Goal: Information Seeking & Learning: Learn about a topic

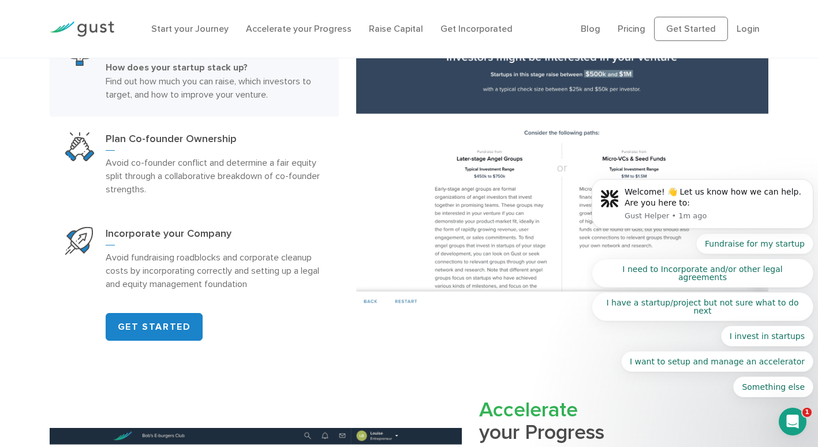
scroll to position [693, 0]
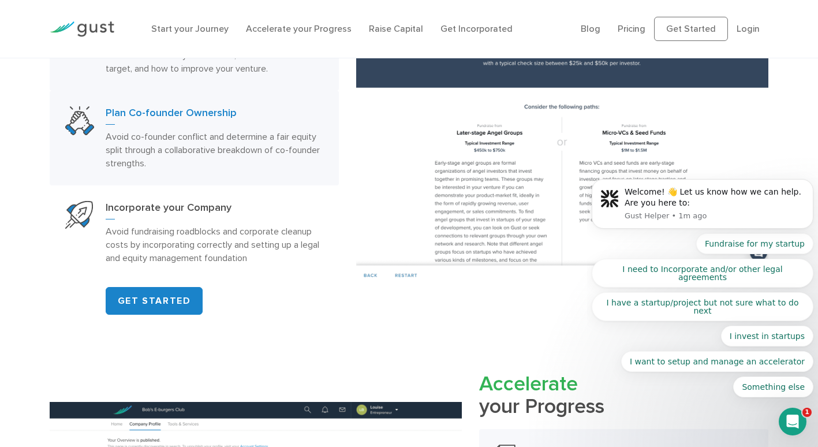
click at [175, 150] on p "Avoid co-founder conflict and determine a fair equity split through a collabora…" at bounding box center [215, 150] width 218 height 40
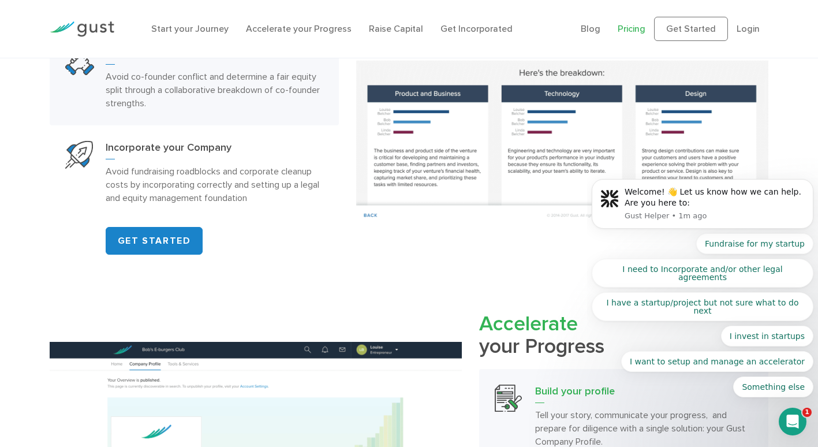
scroll to position [751, 0]
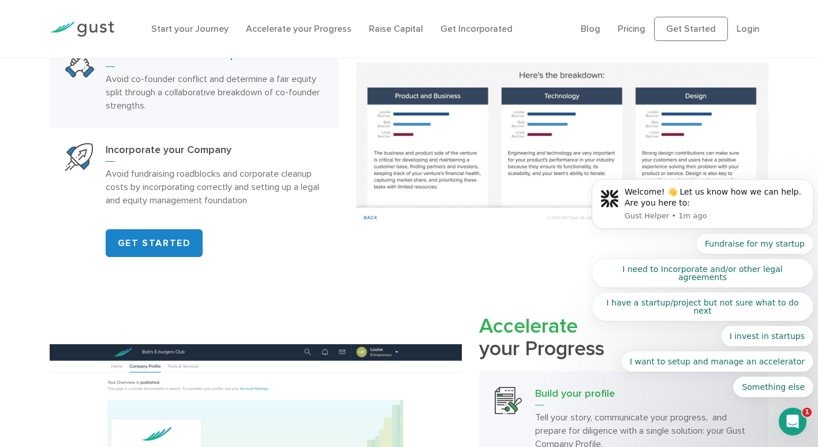
click html "Welcome! 👋 Let us know how we can help. Are you here to: Gust Helper • 1m ago F…"
click at [633, 29] on link "Pricing" at bounding box center [632, 28] width 28 height 11
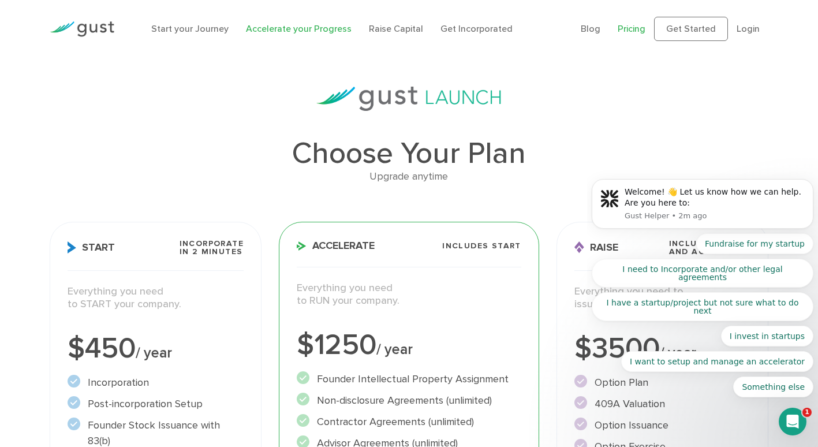
click at [297, 30] on link "Accelerate your Progress" at bounding box center [299, 28] width 106 height 11
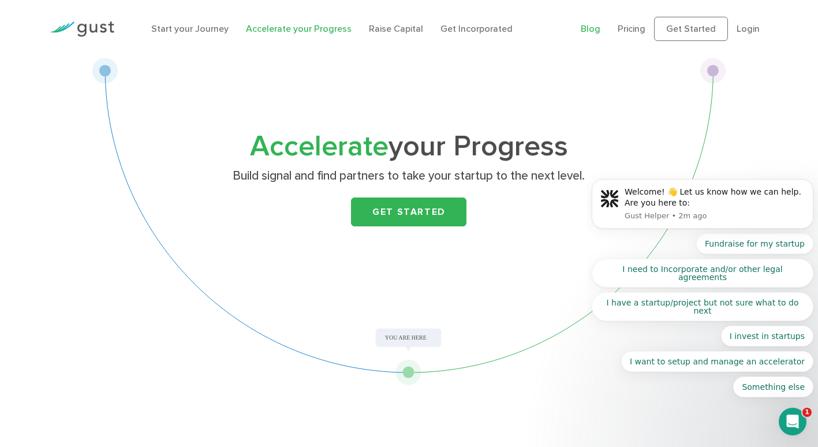
click at [590, 29] on link "Blog" at bounding box center [591, 28] width 20 height 11
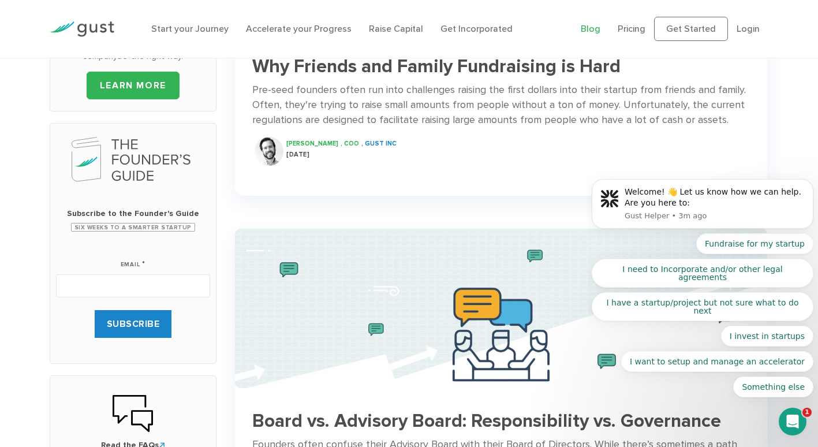
scroll to position [289, 0]
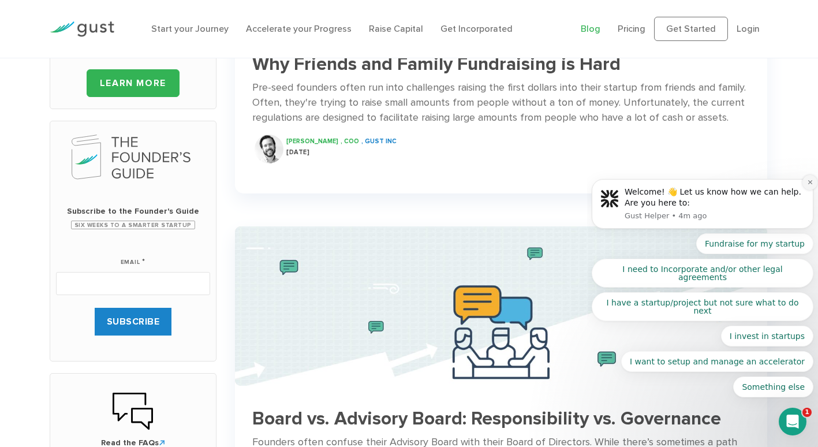
click at [809, 185] on icon "Dismiss notification" at bounding box center [810, 182] width 6 height 6
